Goal: Task Accomplishment & Management: Use online tool/utility

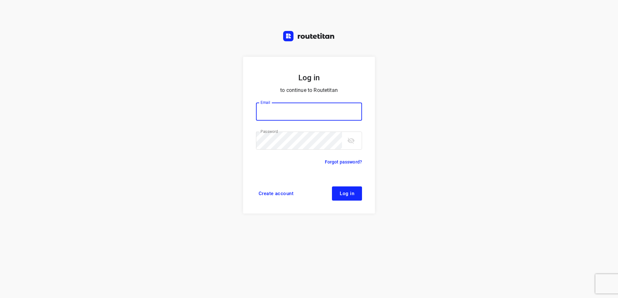
type input "[EMAIL_ADDRESS][DOMAIN_NAME]"
click at [357, 194] on button "Log in" at bounding box center [347, 194] width 30 height 14
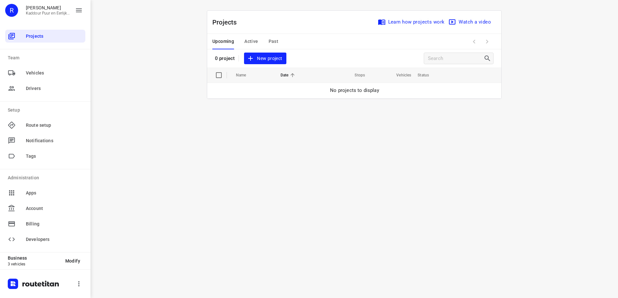
click at [244, 43] on div "Upcoming Active Past" at bounding box center [250, 42] width 76 height 16
click at [254, 39] on span "Active" at bounding box center [251, 41] width 14 height 8
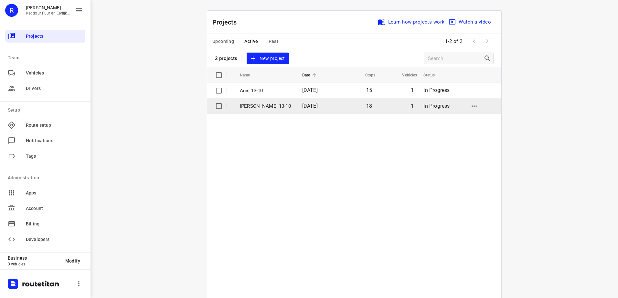
click at [265, 100] on td "Jeffrey 13-10" at bounding box center [265, 107] width 64 height 16
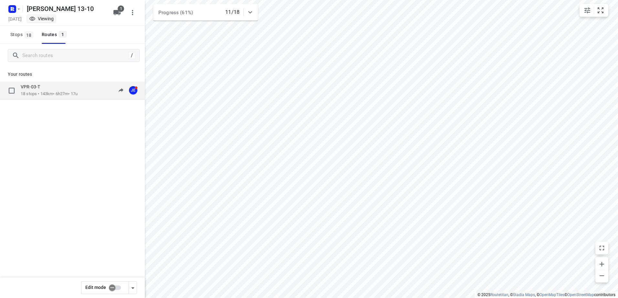
click at [59, 87] on div "VPR-03-T" at bounding box center [49, 87] width 57 height 7
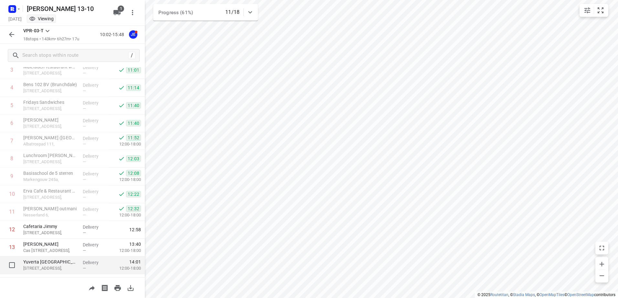
scroll to position [159, 0]
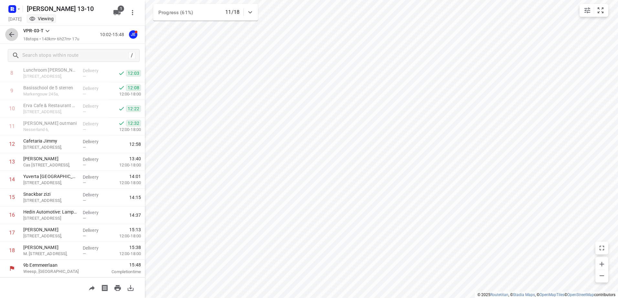
click at [11, 40] on button "button" at bounding box center [11, 34] width 13 height 13
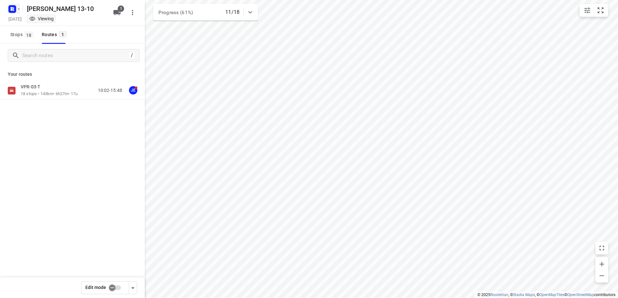
click at [13, 10] on icon "button" at bounding box center [14, 10] width 2 height 2
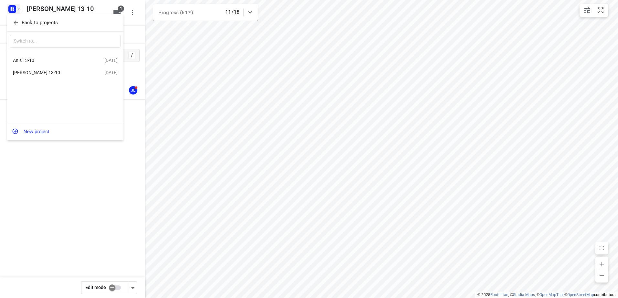
click at [57, 60] on div "Anis 13-10" at bounding box center [50, 60] width 74 height 5
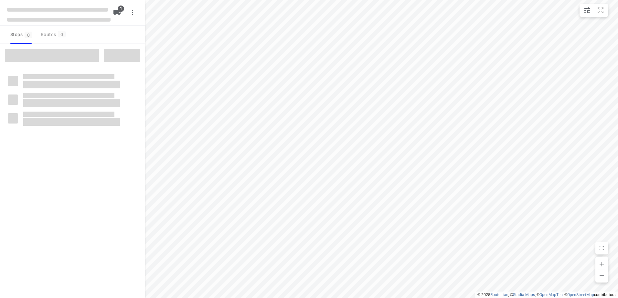
type input "distance"
